Goal: Information Seeking & Learning: Learn about a topic

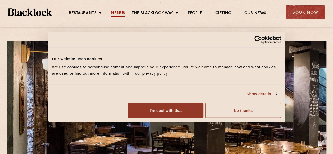
click at [115, 12] on link "Menus" at bounding box center [118, 14] width 14 height 6
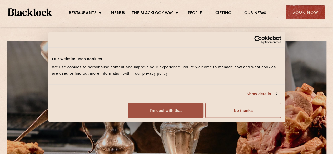
click at [203, 118] on button "I'm cool with that" at bounding box center [165, 110] width 75 height 15
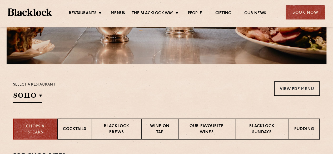
scroll to position [158, 0]
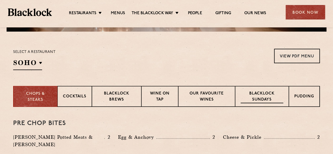
click at [271, 97] on p "Blacklock Sundays" at bounding box center [261, 97] width 43 height 12
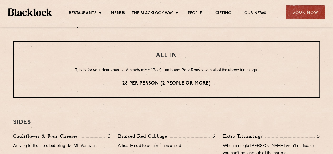
scroll to position [447, 0]
